Goal: Task Accomplishment & Management: Manage account settings

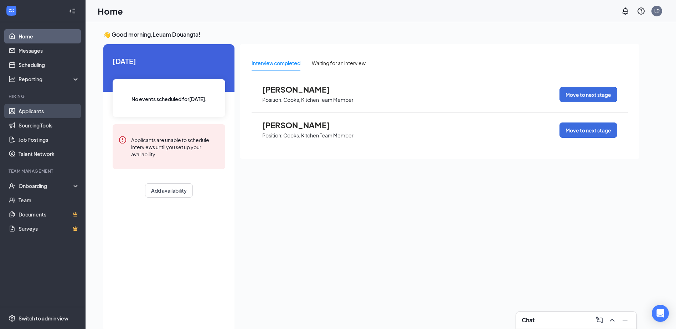
click at [35, 112] on link "Applicants" at bounding box center [49, 111] width 61 height 14
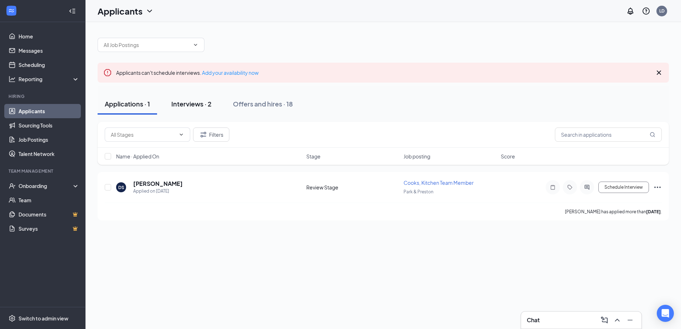
click at [191, 105] on div "Interviews · 2" at bounding box center [191, 103] width 40 height 9
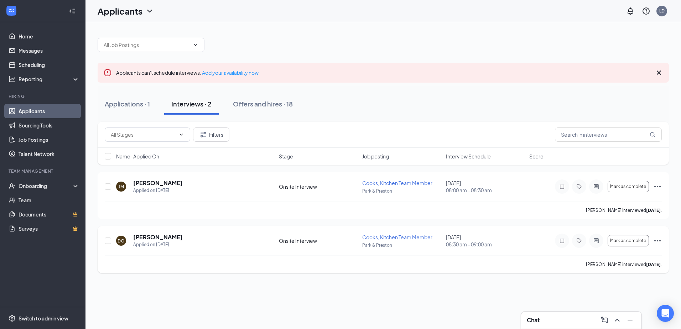
click at [657, 240] on icon "Ellipses" at bounding box center [657, 240] width 9 height 9
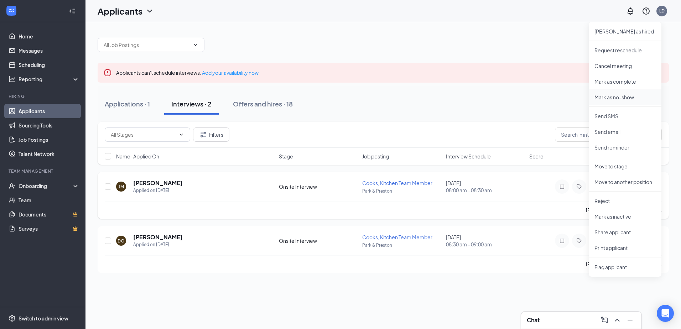
click at [616, 99] on p "Mark as no-show" at bounding box center [624, 97] width 61 height 7
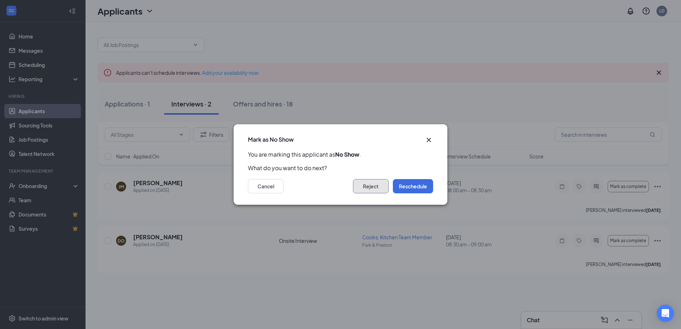
click at [366, 191] on button "Reject" at bounding box center [371, 186] width 36 height 14
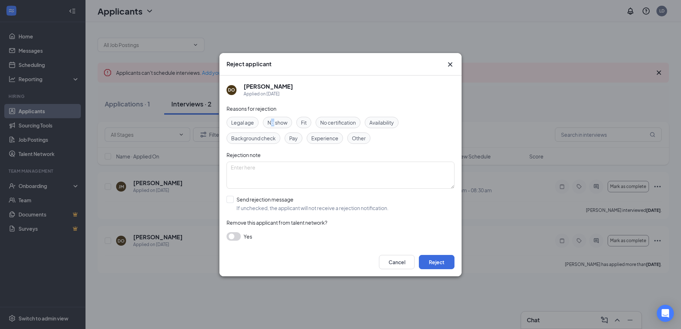
click at [273, 119] on span "No show" at bounding box center [277, 123] width 20 height 8
click at [283, 120] on span "No show" at bounding box center [277, 123] width 20 height 8
click at [282, 121] on span "No show" at bounding box center [277, 123] width 20 height 8
click at [431, 261] on button "Reject" at bounding box center [437, 262] width 36 height 14
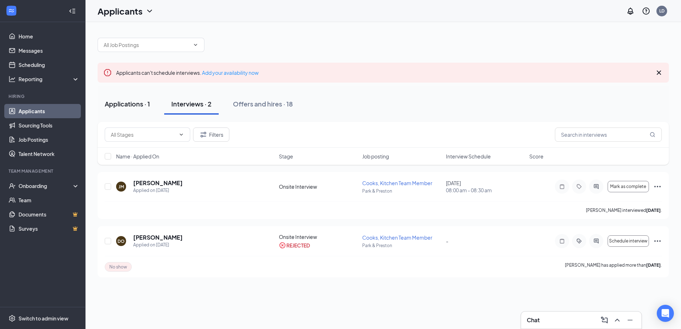
click at [125, 102] on div "Applications · 1" at bounding box center [127, 103] width 45 height 9
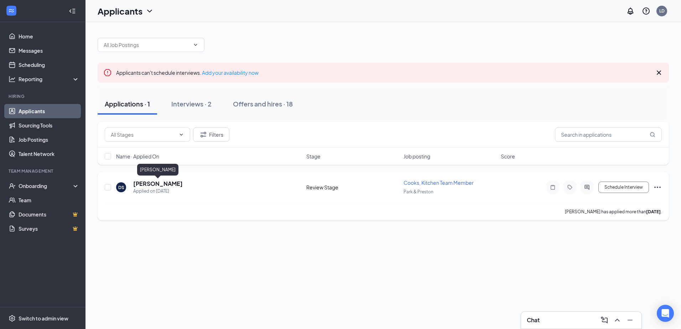
click at [152, 184] on h5 "[PERSON_NAME]" at bounding box center [157, 184] width 49 height 8
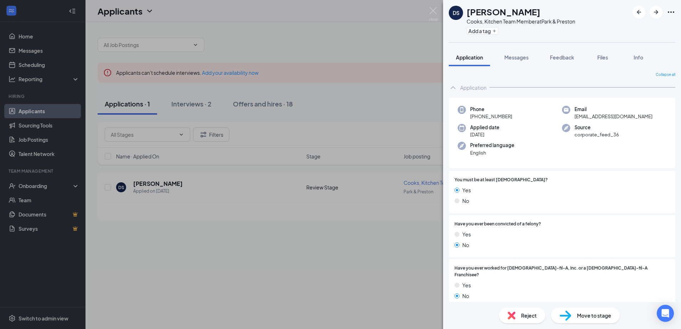
click at [338, 243] on div "DS [PERSON_NAME], Kitchen Team Member at Park & Preston Add a tag Application M…" at bounding box center [340, 164] width 681 height 329
